Goal: Task Accomplishment & Management: Manage account settings

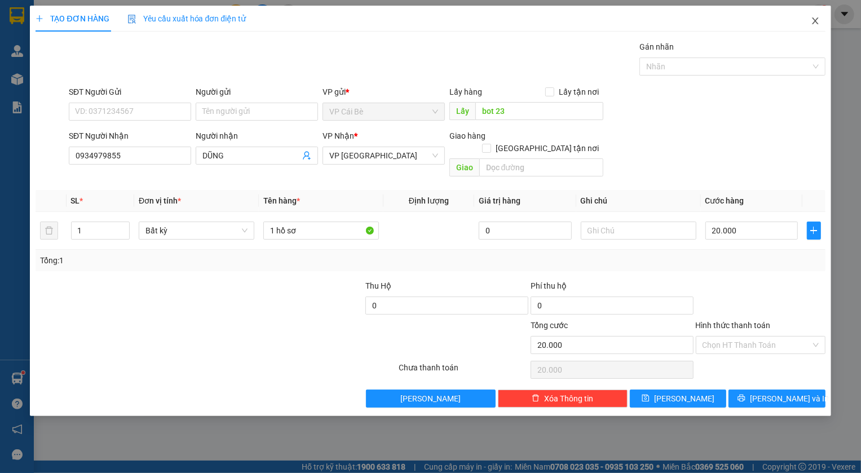
click at [813, 21] on icon "close" at bounding box center [815, 20] width 9 height 9
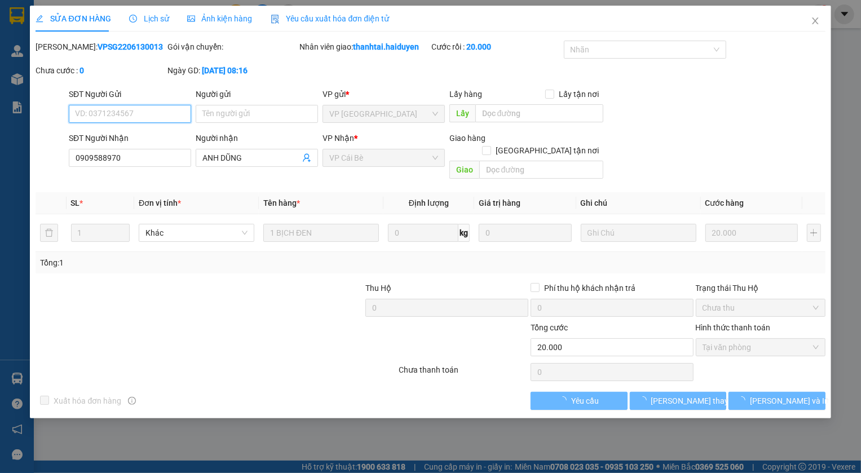
type input "0909588970"
type input "ANH DŨNG"
type input "20.000"
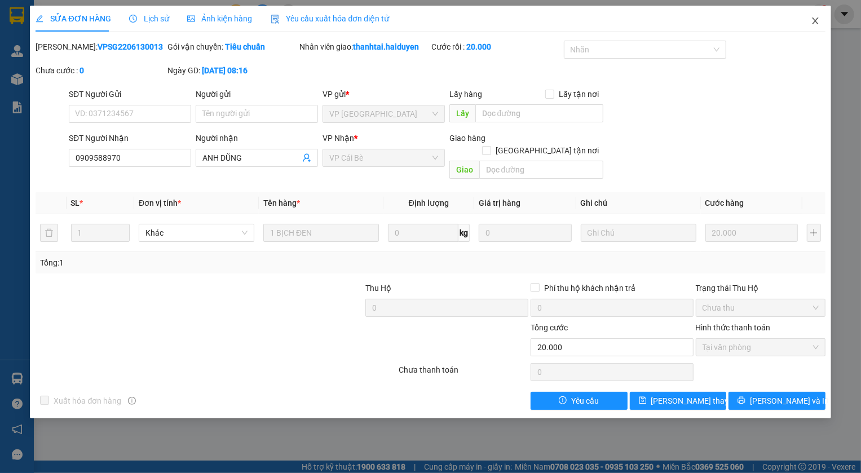
click at [813, 21] on icon "close" at bounding box center [815, 20] width 9 height 9
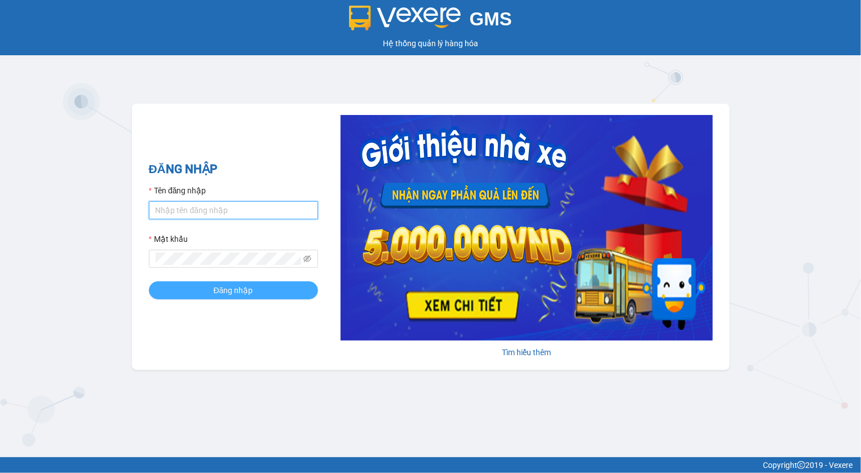
type input "mylinh.haiduyen"
click at [265, 295] on button "Đăng nhập" at bounding box center [233, 290] width 169 height 18
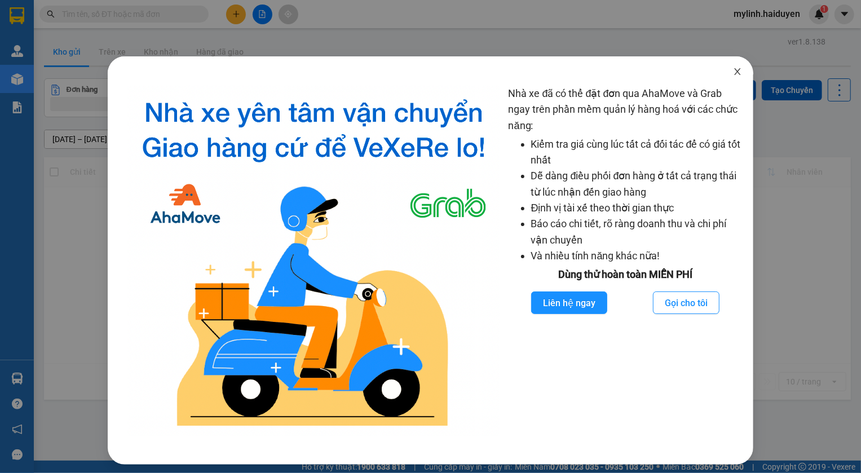
click at [733, 70] on icon "close" at bounding box center [737, 71] width 9 height 9
